Goal: Information Seeking & Learning: Learn about a topic

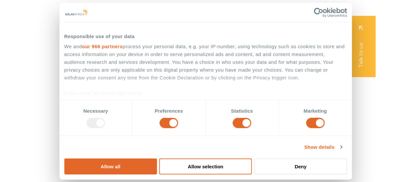
drag, startPoint x: 360, startPoint y: 79, endPoint x: 233, endPoint y: 105, distance: 129.4
click at [157, 158] on button "Allow all" at bounding box center [110, 166] width 93 height 16
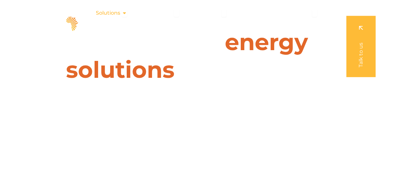
click at [125, 13] on icon "Menu" at bounding box center [124, 12] width 5 height 5
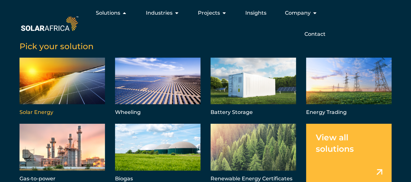
click at [46, 111] on link "Menu" at bounding box center [61, 87] width 85 height 59
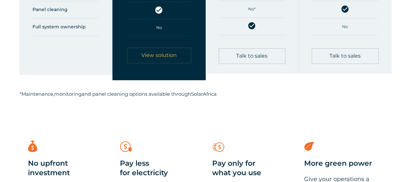
scroll to position [455, 0]
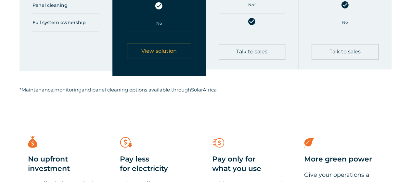
click at [161, 48] on span "View solution" at bounding box center [158, 50] width 35 height 5
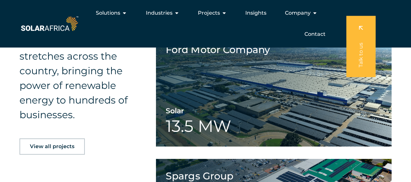
scroll to position [1170, 0]
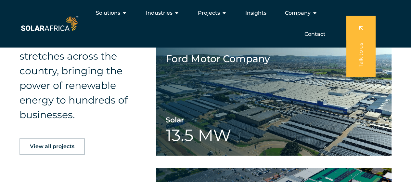
click at [66, 146] on span "View all projects" at bounding box center [52, 146] width 45 height 5
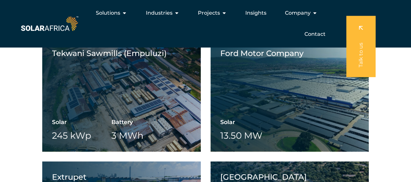
scroll to position [1040, 0]
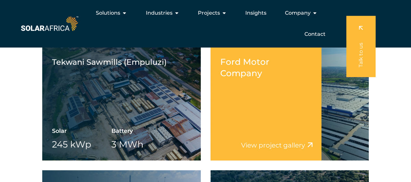
click at [287, 131] on div "Ford Motor Company View project video View project gallery" at bounding box center [266, 103] width 111 height 114
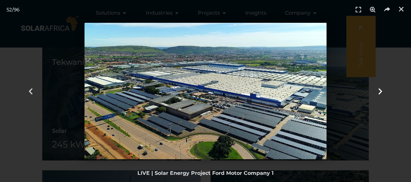
click at [382, 93] on icon "Next slide" at bounding box center [380, 91] width 8 height 8
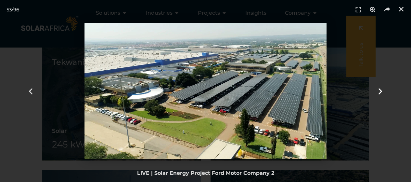
click at [378, 93] on icon "Next slide" at bounding box center [380, 91] width 8 height 8
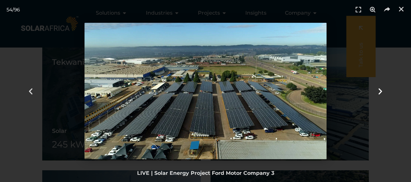
click at [378, 93] on icon "Next slide" at bounding box center [380, 91] width 8 height 8
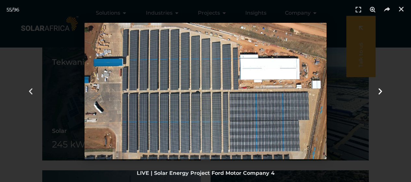
click at [378, 93] on icon "Next slide" at bounding box center [380, 91] width 8 height 8
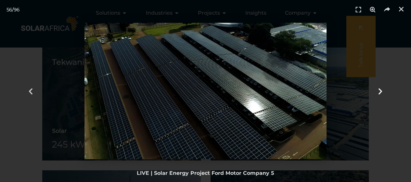
click at [378, 93] on icon "Next slide" at bounding box center [380, 91] width 8 height 8
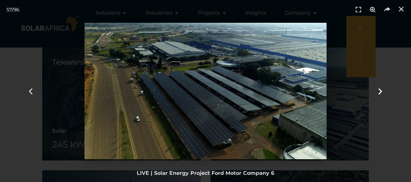
click at [378, 93] on icon "Next slide" at bounding box center [380, 91] width 8 height 8
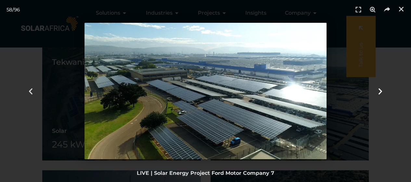
click at [378, 93] on icon "Next slide" at bounding box center [380, 91] width 8 height 8
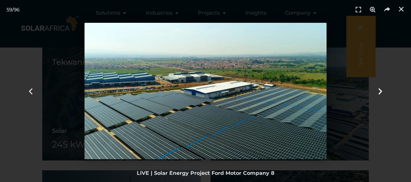
click at [378, 93] on icon "Next slide" at bounding box center [380, 91] width 8 height 8
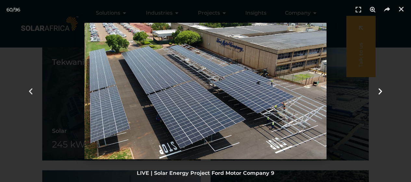
click at [378, 93] on icon "Next slide" at bounding box center [380, 91] width 8 height 8
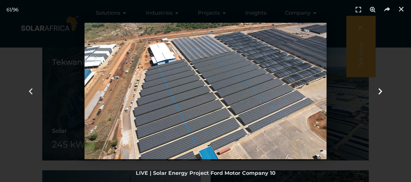
click at [378, 93] on icon "Next slide" at bounding box center [380, 91] width 8 height 8
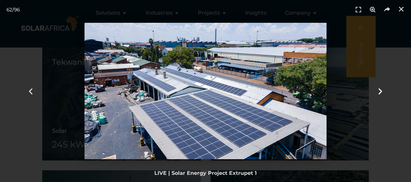
click at [378, 93] on icon "Next slide" at bounding box center [380, 91] width 8 height 8
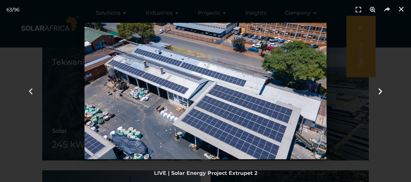
click at [378, 93] on icon "Next slide" at bounding box center [380, 91] width 8 height 8
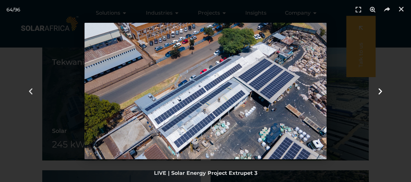
click at [378, 93] on icon "Next slide" at bounding box center [380, 91] width 8 height 8
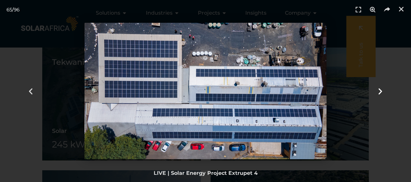
click at [378, 93] on icon "Next slide" at bounding box center [380, 91] width 8 height 8
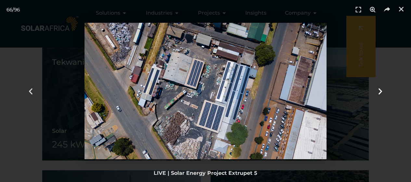
click at [378, 93] on icon "Next slide" at bounding box center [380, 91] width 8 height 8
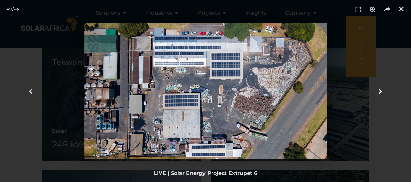
click at [378, 93] on icon "Next slide" at bounding box center [380, 91] width 8 height 8
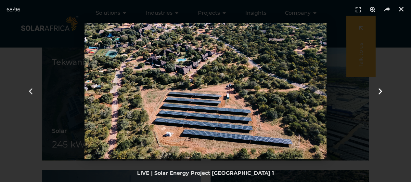
click at [378, 93] on icon "Next slide" at bounding box center [380, 91] width 8 height 8
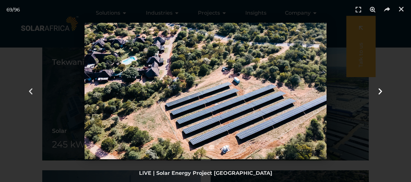
click at [378, 93] on icon "Next slide" at bounding box center [380, 91] width 8 height 8
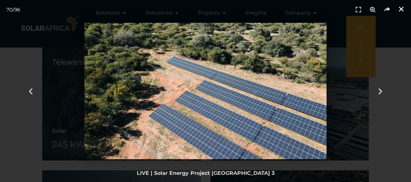
click at [404, 10] on icon "Close (Esc)" at bounding box center [401, 9] width 6 height 6
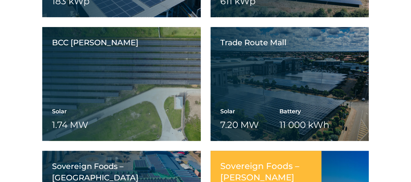
scroll to position [1332, 0]
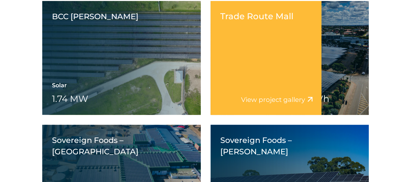
click at [339, 67] on div "Trade Route Mall Solar 7.20 MW Battery 11 000 kWh Wheeling" at bounding box center [290, 58] width 159 height 114
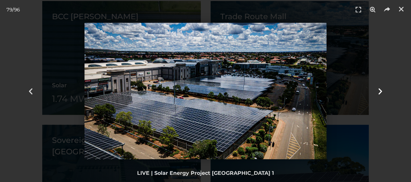
click at [380, 91] on icon "Next slide" at bounding box center [380, 91] width 8 height 8
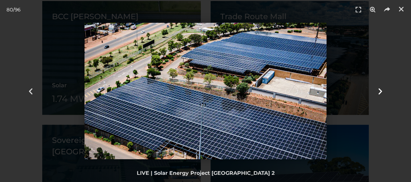
click at [380, 91] on icon "Next slide" at bounding box center [380, 91] width 8 height 8
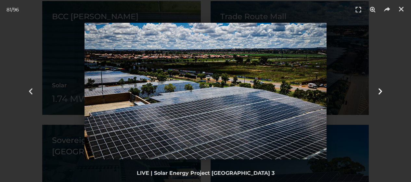
click at [380, 91] on icon "Next slide" at bounding box center [380, 91] width 8 height 8
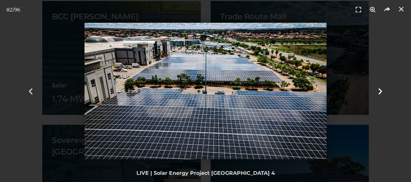
click at [380, 91] on icon "Next slide" at bounding box center [380, 91] width 8 height 8
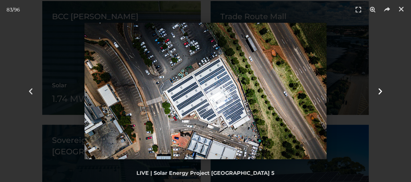
click at [380, 91] on icon "Next slide" at bounding box center [380, 91] width 8 height 8
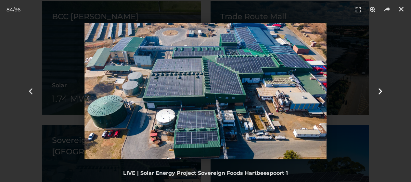
click at [380, 91] on icon "Next slide" at bounding box center [380, 91] width 8 height 8
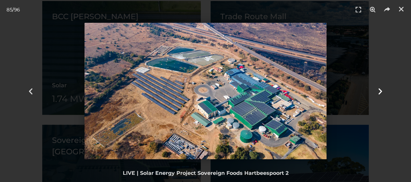
click at [380, 91] on icon "Next slide" at bounding box center [380, 91] width 8 height 8
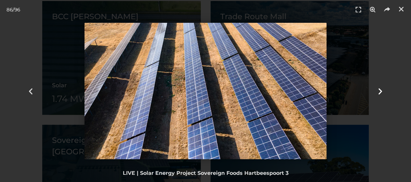
click at [380, 91] on icon "Next slide" at bounding box center [380, 91] width 8 height 8
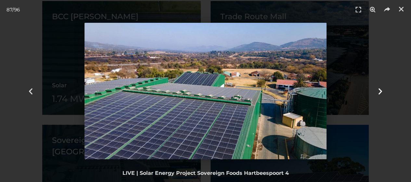
click at [380, 91] on icon "Next slide" at bounding box center [380, 91] width 8 height 8
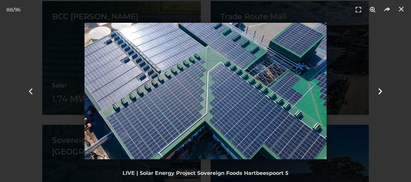
click at [380, 91] on icon "Next slide" at bounding box center [380, 91] width 8 height 8
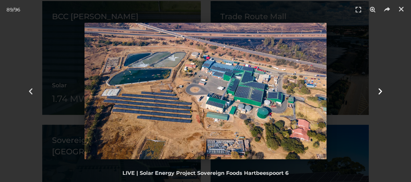
click at [380, 91] on icon "Next slide" at bounding box center [380, 91] width 8 height 8
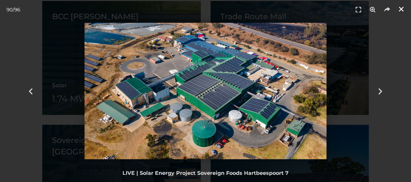
click at [400, 6] on icon "Close (Esc)" at bounding box center [401, 9] width 6 height 6
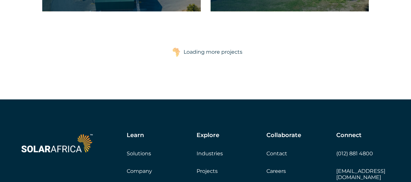
scroll to position [1560, 0]
